Goal: Information Seeking & Learning: Learn about a topic

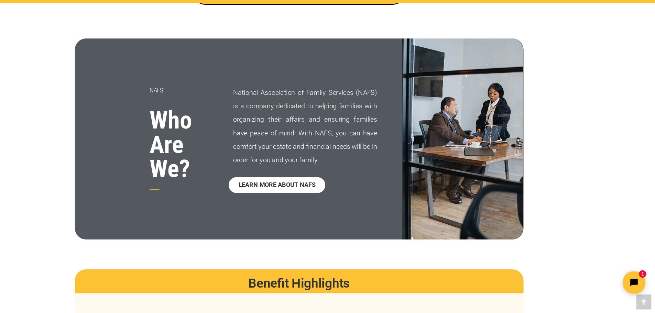
click at [292, 197] on span "LEARN MORE ABOUT NAFS" at bounding box center [307, 195] width 71 height 6
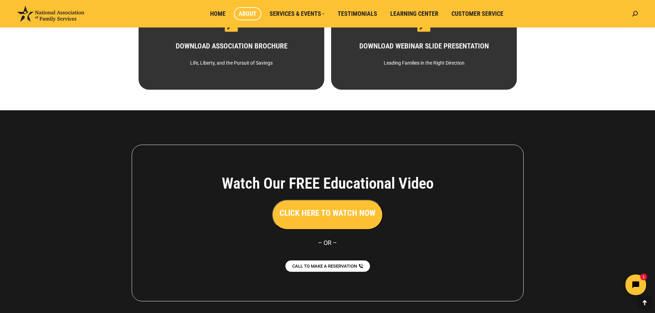
scroll to position [472, 0]
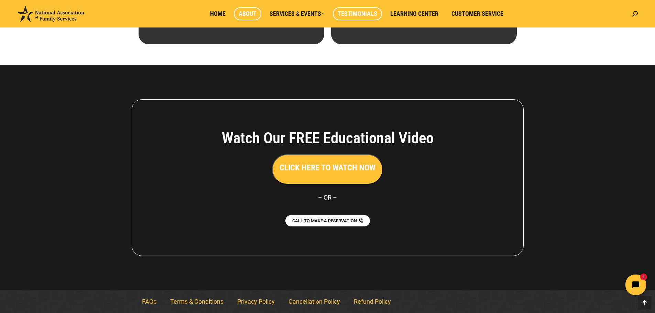
click at [354, 13] on span "Testimonials" at bounding box center [357, 14] width 40 height 8
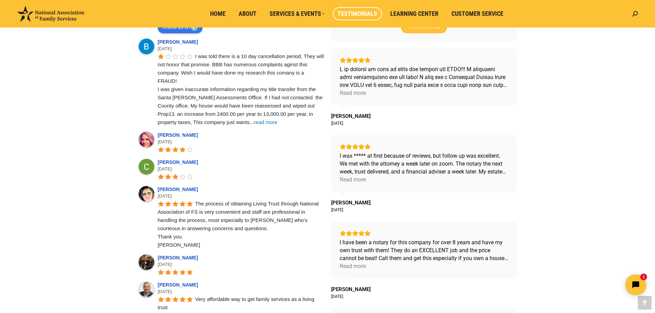
scroll to position [287, 0]
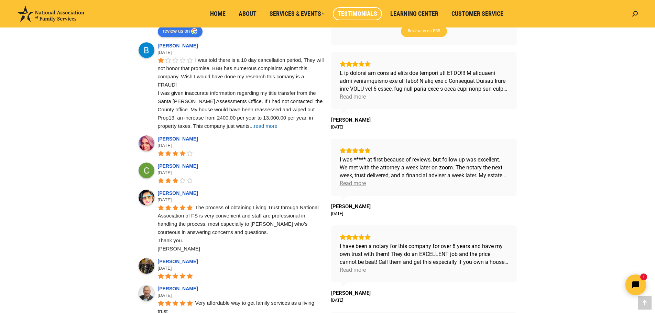
click at [358, 183] on div "Read more" at bounding box center [352, 183] width 26 height 8
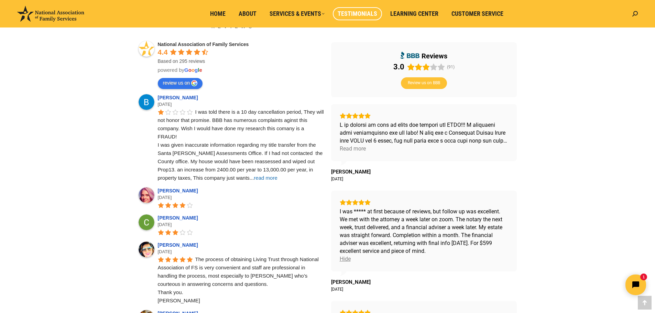
scroll to position [230, 0]
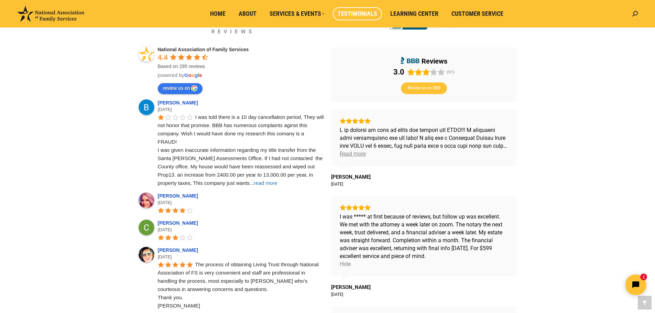
click at [362, 153] on div "Read more" at bounding box center [352, 154] width 26 height 8
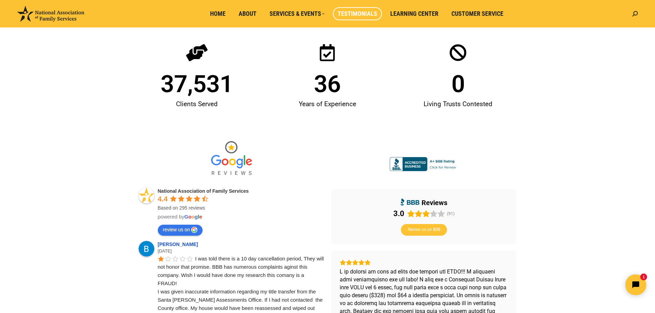
scroll to position [0, 0]
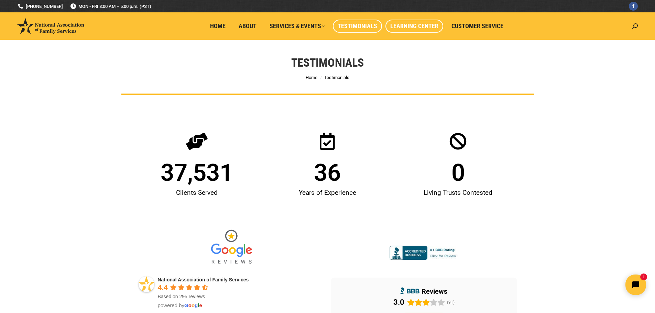
click at [412, 25] on span "Learning Center" at bounding box center [414, 26] width 48 height 8
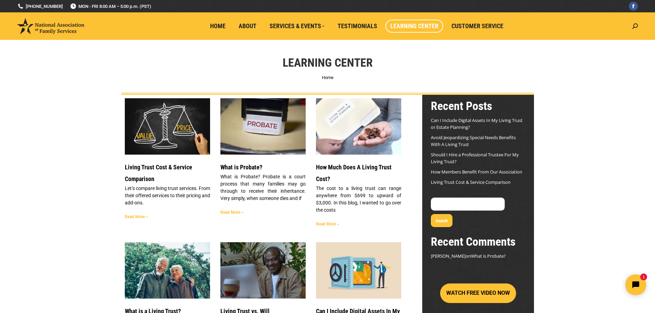
click at [138, 218] on link "Read More »" at bounding box center [136, 216] width 23 height 5
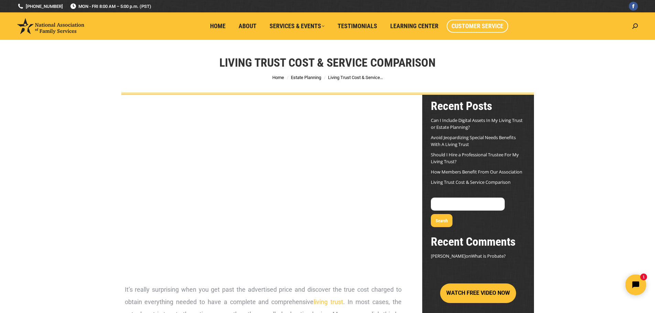
click at [463, 28] on span "Customer Service" at bounding box center [477, 26] width 52 height 8
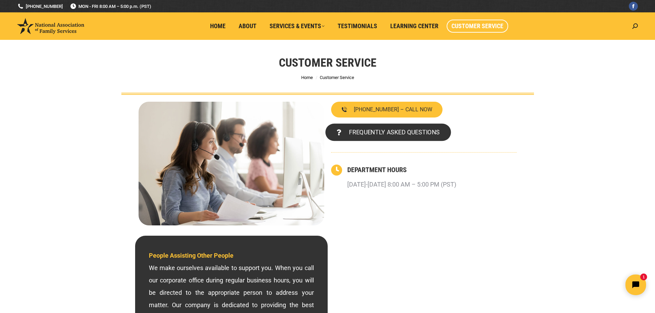
click at [391, 135] on span "FREQUENTLY ASKED QUESTIONS" at bounding box center [393, 132] width 91 height 6
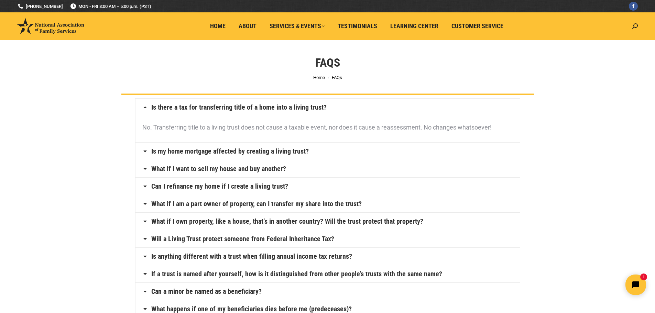
click at [211, 151] on link "Is my home mortgage affected by creating a living trust?" at bounding box center [229, 151] width 157 height 7
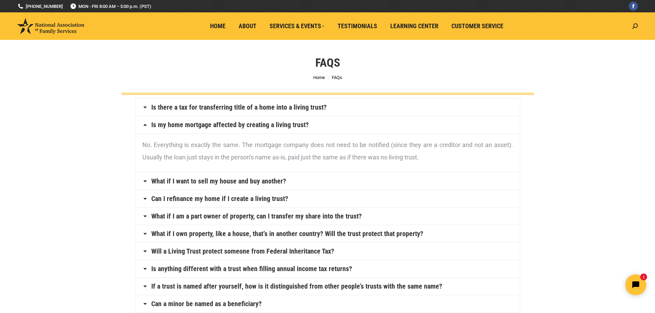
click at [231, 199] on link "Can I refinance my home if I create a living trust?" at bounding box center [219, 198] width 137 height 7
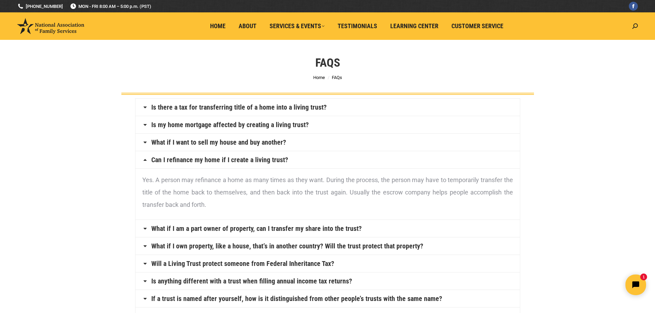
click at [252, 228] on link "What if I am a part owner of property, can I transfer my share into the trust?" at bounding box center [256, 228] width 210 height 7
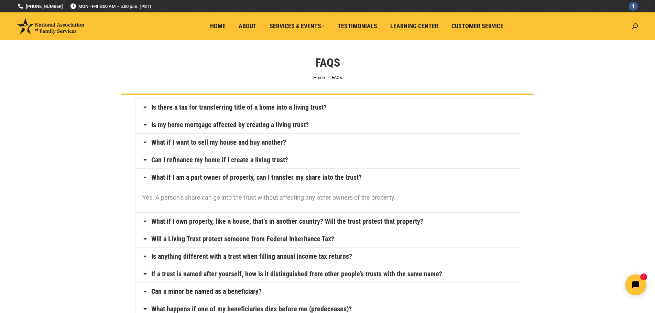
click at [305, 224] on link "What if I own property, like a house, that’s in another country? Will the trust…" at bounding box center [287, 221] width 272 height 7
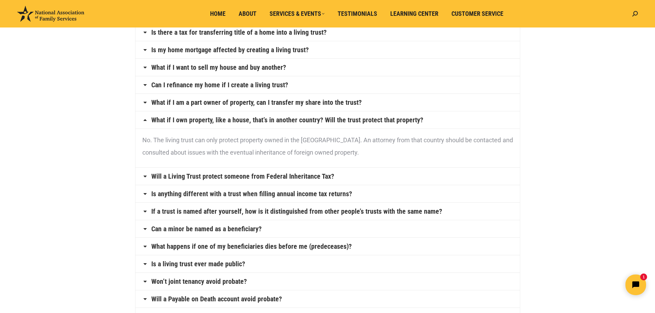
scroll to position [79, 0]
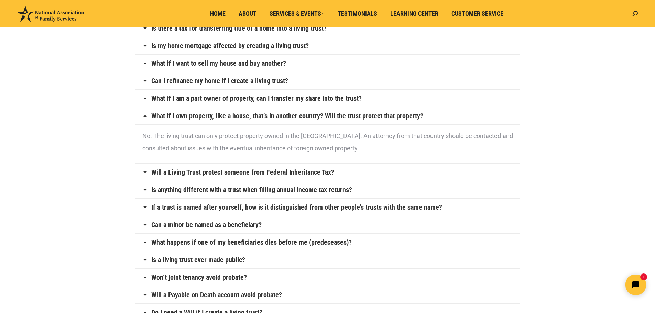
click at [231, 170] on link "Will a Living Trust protect someone from Federal Inheritance Tax?" at bounding box center [242, 172] width 183 height 7
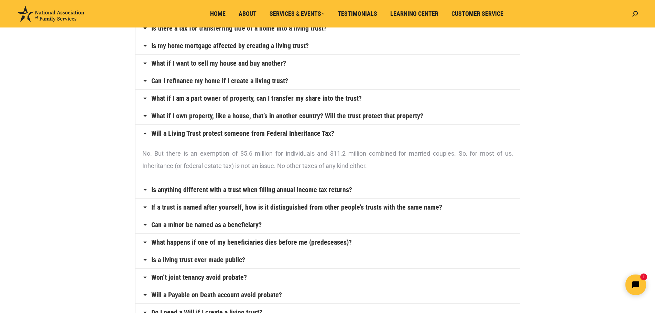
click at [174, 190] on link "Is anything different with a trust when filling annual income tax returns?" at bounding box center [251, 189] width 201 height 7
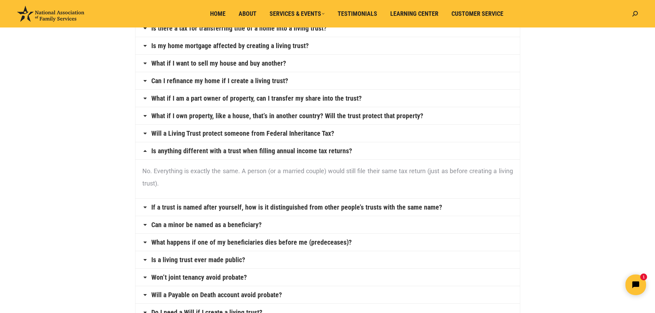
click at [262, 208] on link "If a trust is named after yourself, how is it distinguished from other people’s…" at bounding box center [296, 207] width 291 height 7
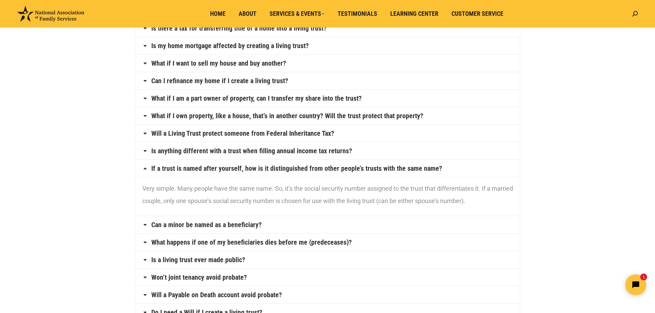
click at [184, 224] on link "Can a minor be named as a beneficiary?" at bounding box center [206, 224] width 110 height 7
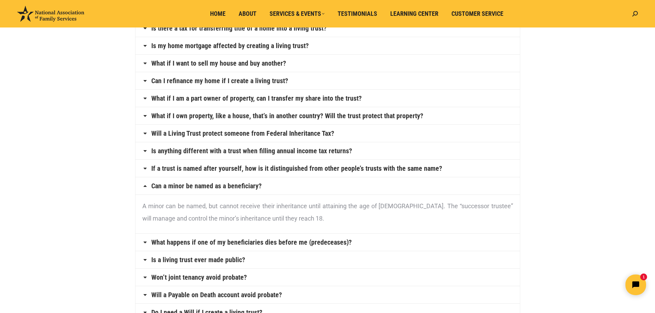
click at [277, 243] on link "What happens if one of my beneficiaries dies before me (predeceases)?" at bounding box center [251, 242] width 200 height 7
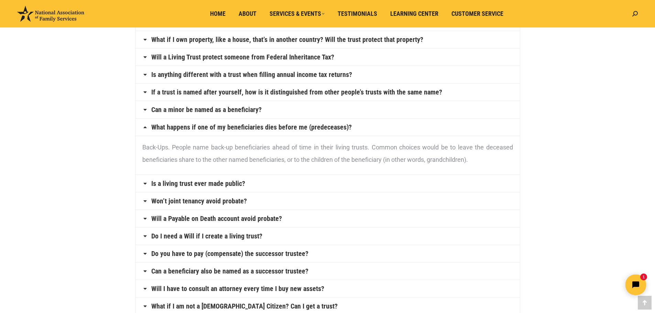
scroll to position [161, 0]
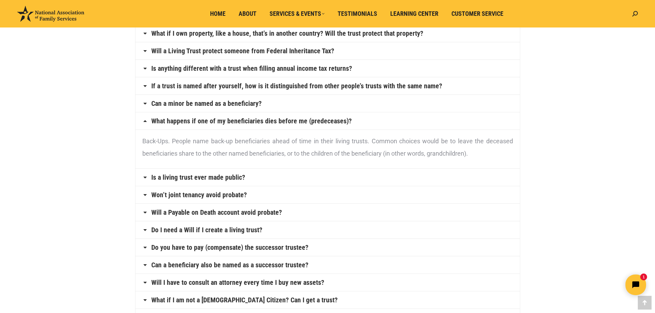
click at [233, 180] on link "Is a living trust ever made public?" at bounding box center [198, 177] width 94 height 7
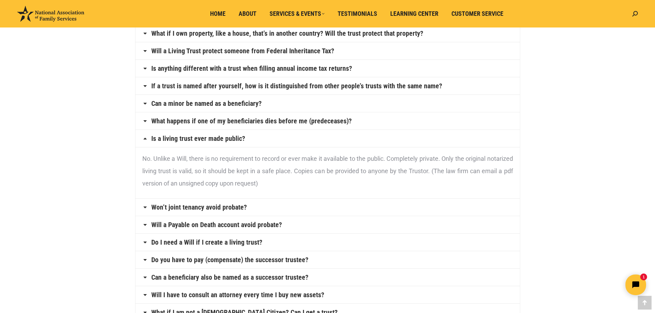
click at [220, 208] on link "Won’t joint tenancy avoid probate?" at bounding box center [199, 207] width 96 height 7
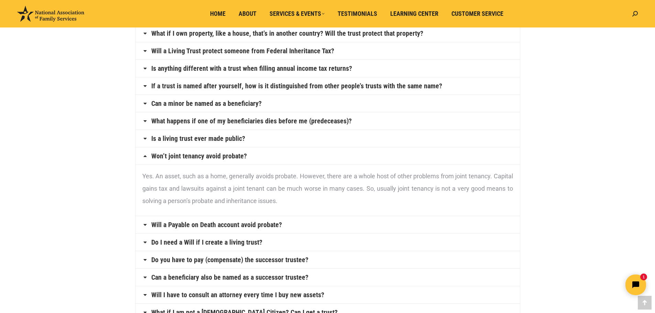
click at [212, 225] on link "Will a Payable on Death account avoid probate?" at bounding box center [216, 224] width 131 height 7
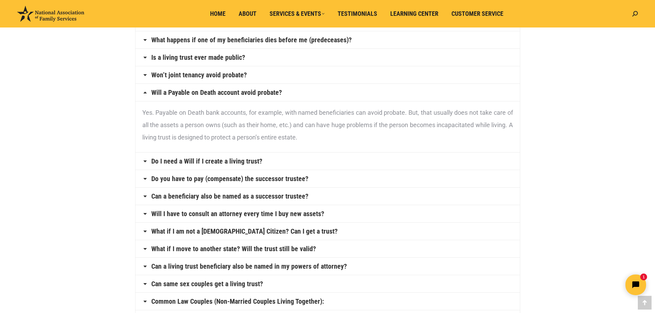
scroll to position [262, 0]
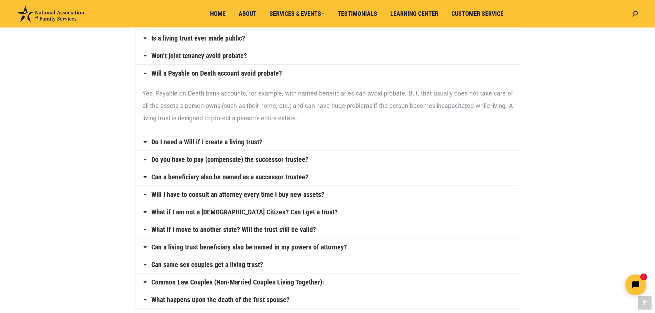
click at [229, 145] on link "Do I need a Will if I create a living trust?" at bounding box center [206, 141] width 111 height 7
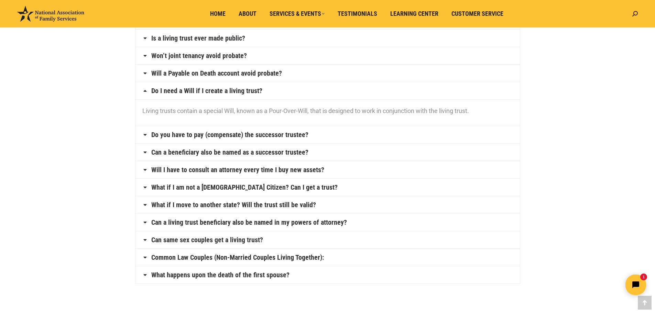
click at [209, 136] on link "Do you have to pay (compensate) the successor trustee?" at bounding box center [229, 134] width 157 height 7
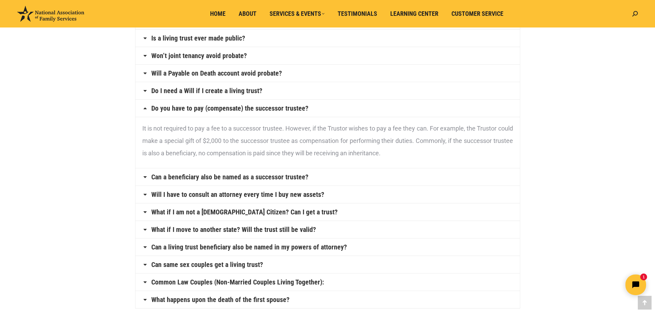
click at [259, 176] on link "Can a beneficiary also be named as a successor trustee?" at bounding box center [229, 177] width 157 height 7
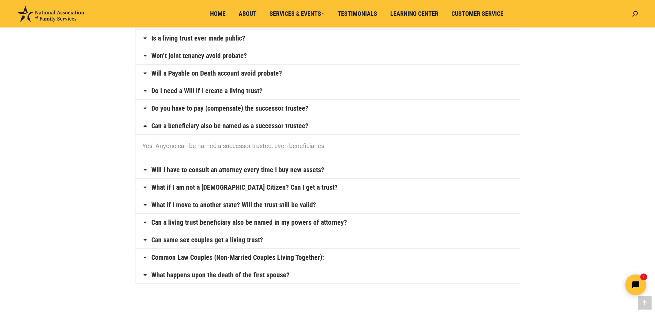
click at [267, 171] on link "Will I have to consult an attorney every time I buy new assets?" at bounding box center [237, 169] width 173 height 7
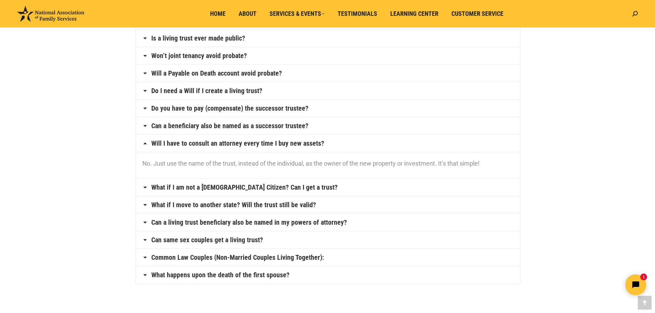
click at [218, 188] on link "What if I am not a U.S. Citizen? Can I get a trust?" at bounding box center [244, 187] width 186 height 7
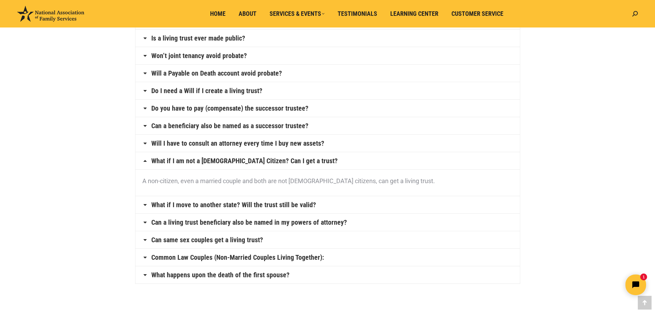
click at [258, 207] on link "What if I move to another state? Will the trust still be valid?" at bounding box center [233, 204] width 165 height 7
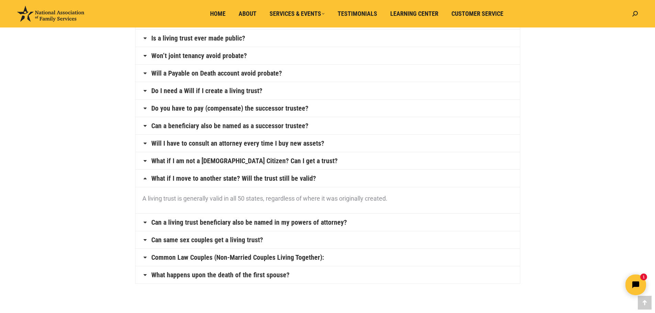
click at [282, 225] on link "Can a living trust beneficiary also be named in my powers of attorney?" at bounding box center [249, 222] width 196 height 7
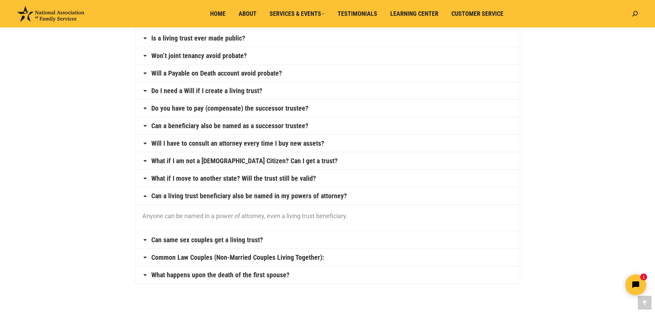
click at [200, 239] on link "Can same sex couples get a living trust?" at bounding box center [207, 239] width 112 height 7
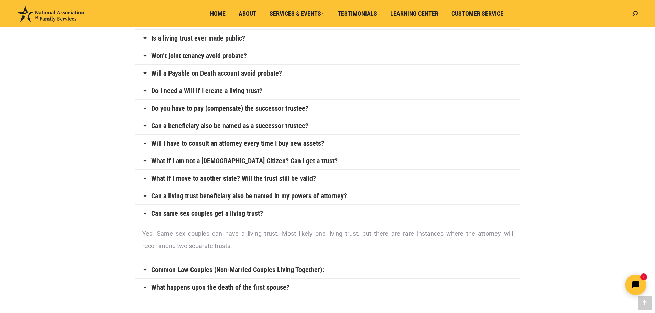
click at [233, 270] on link "Common Law Couples (Non-Married Couples Living Together):" at bounding box center [237, 269] width 172 height 7
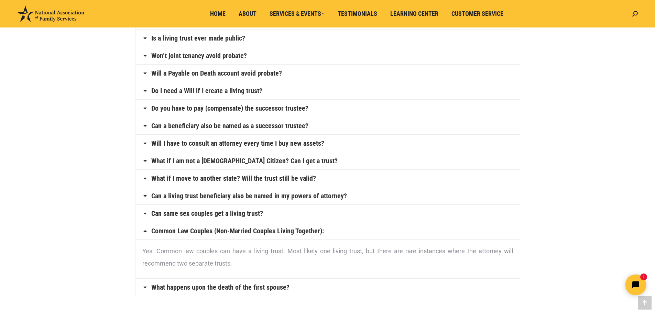
click at [260, 290] on link "What happens upon the death of the first spouse?" at bounding box center [220, 287] width 138 height 7
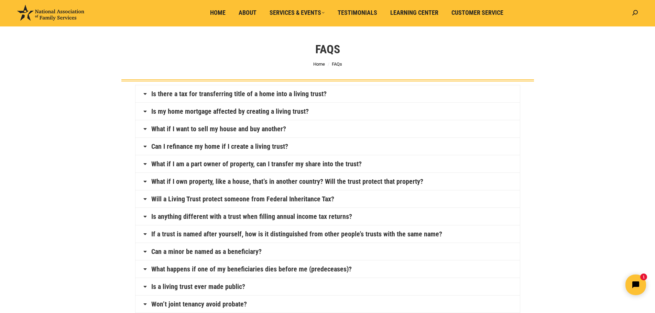
scroll to position [0, 0]
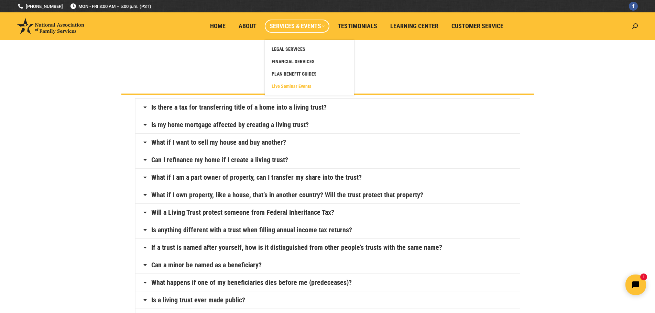
click at [296, 85] on span "Live Seminar Events" at bounding box center [291, 86] width 40 height 6
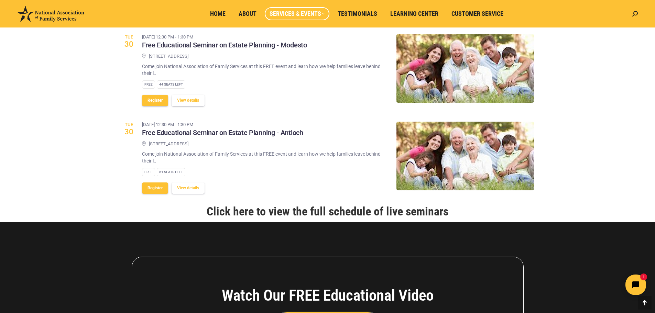
scroll to position [777, 0]
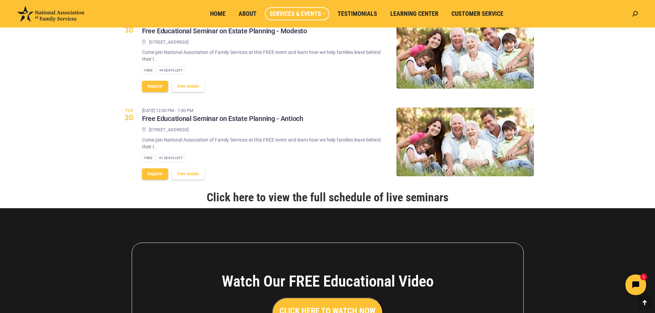
click at [241, 198] on link "Click here to view the full schedule of live seminars" at bounding box center [327, 197] width 242 height 14
